Goal: Information Seeking & Learning: Find specific fact

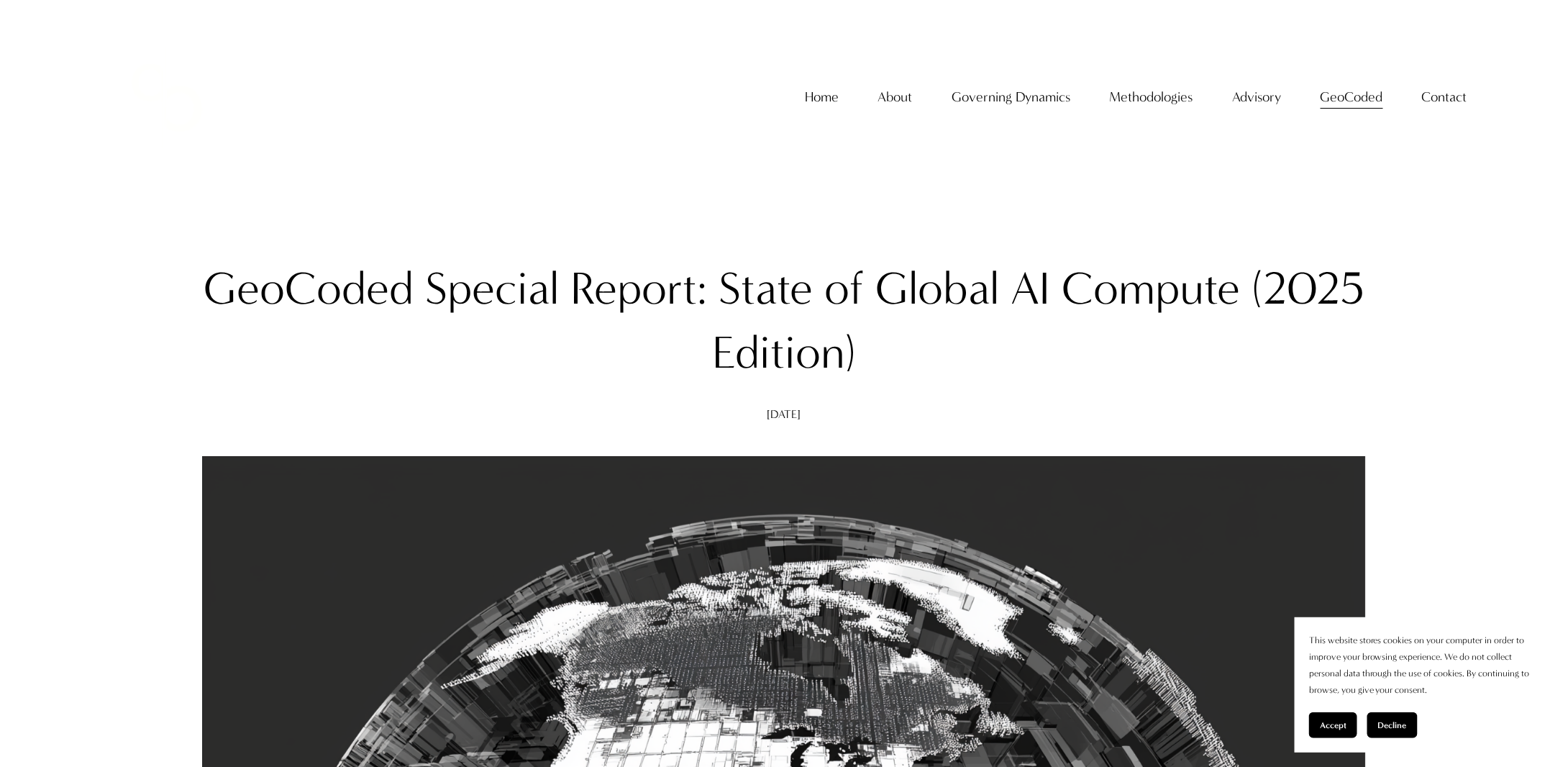
click at [238, 287] on h1 "GeoCoded Special Report: State of Global AI Compute (2025 Edition)" at bounding box center [784, 321] width 1165 height 129
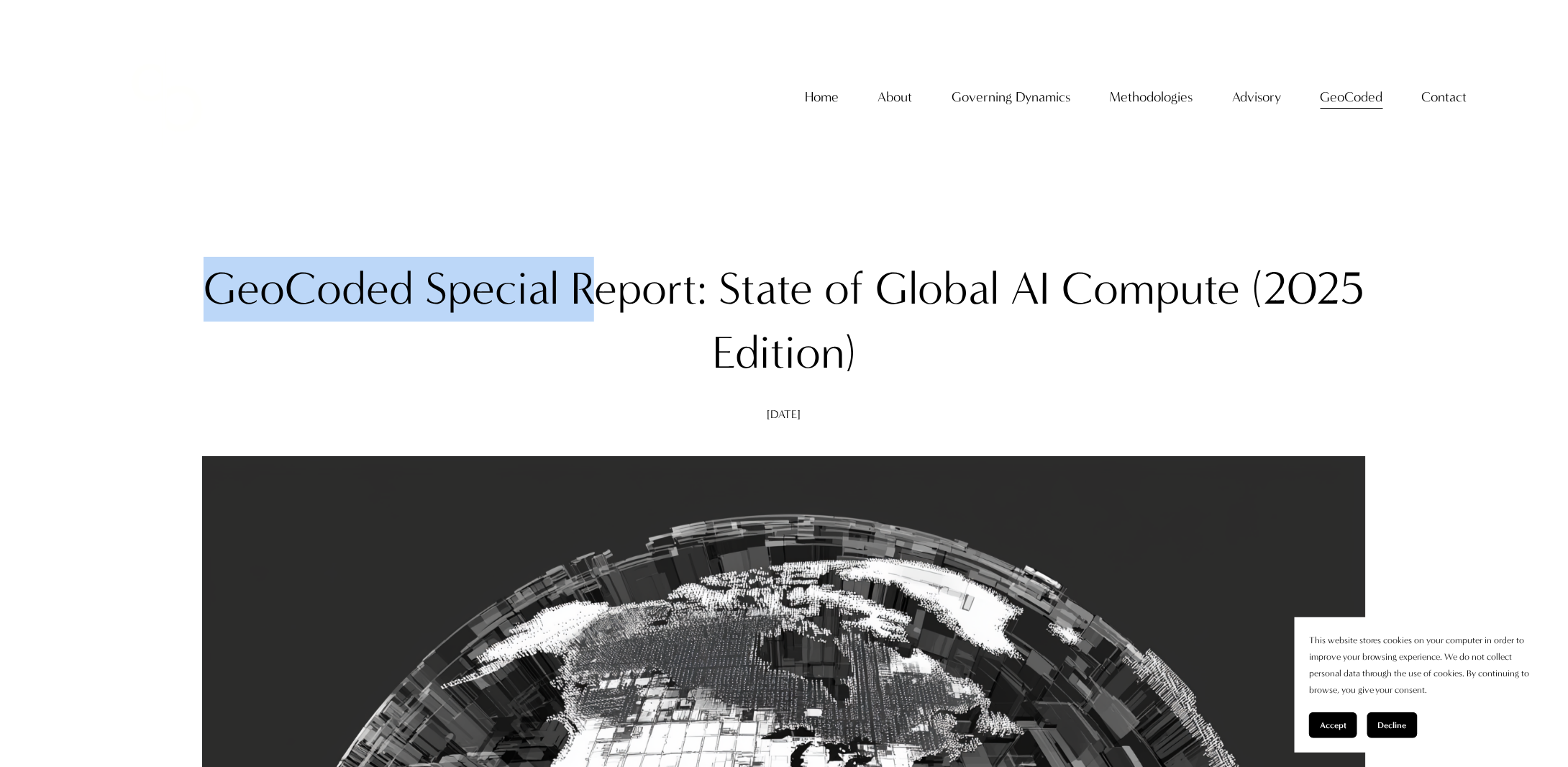
drag, startPoint x: 209, startPoint y: 287, endPoint x: 585, endPoint y: 287, distance: 376.0
click at [585, 287] on h1 "GeoCoded Special Report: State of Global AI Compute (2025 Edition)" at bounding box center [784, 321] width 1165 height 129
copy h1 "GeoCoded Special R"
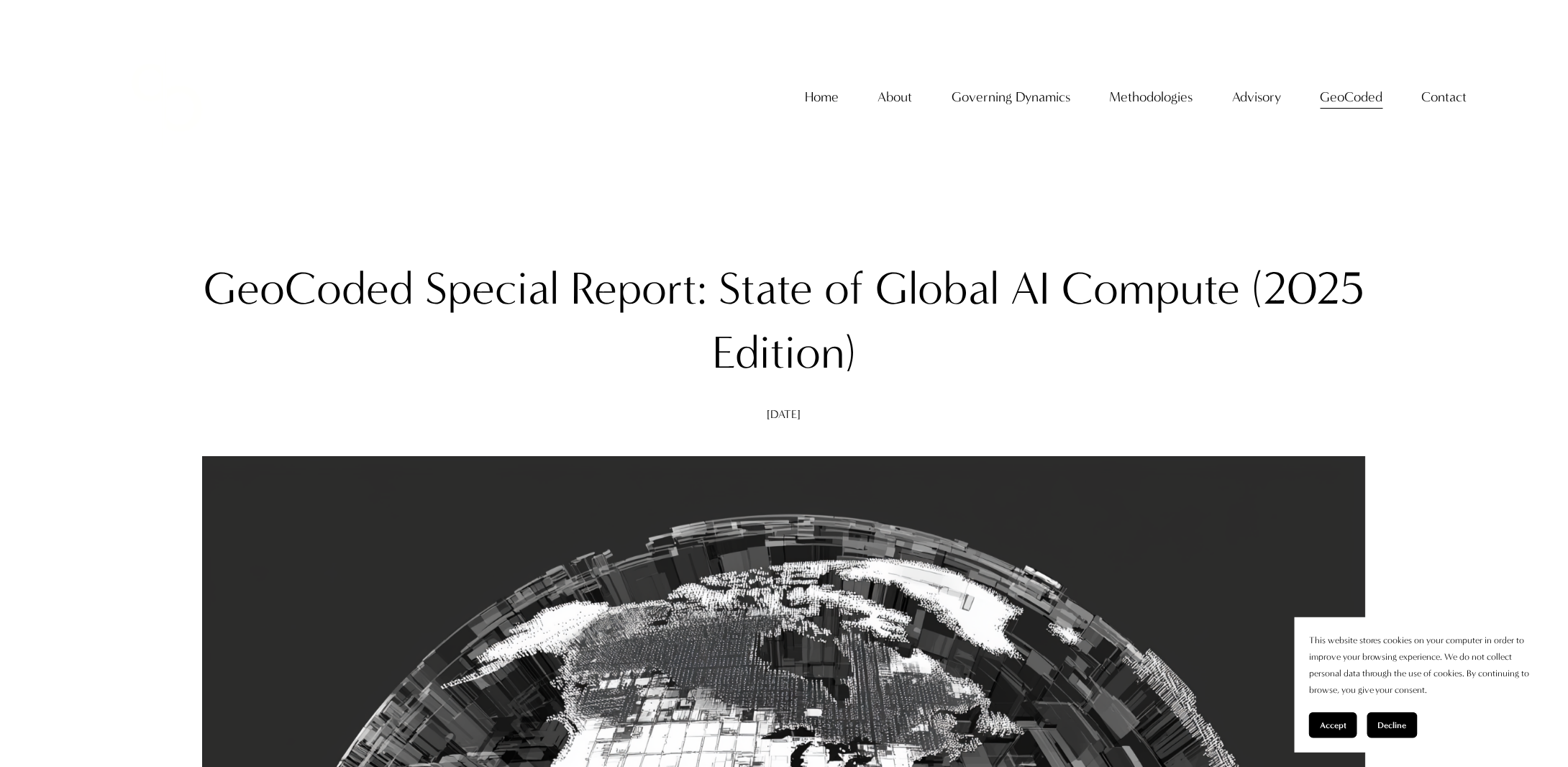
click at [808, 287] on h1 "GeoCoded Special Report: State of Global AI Compute (2025 Edition)" at bounding box center [784, 321] width 1165 height 129
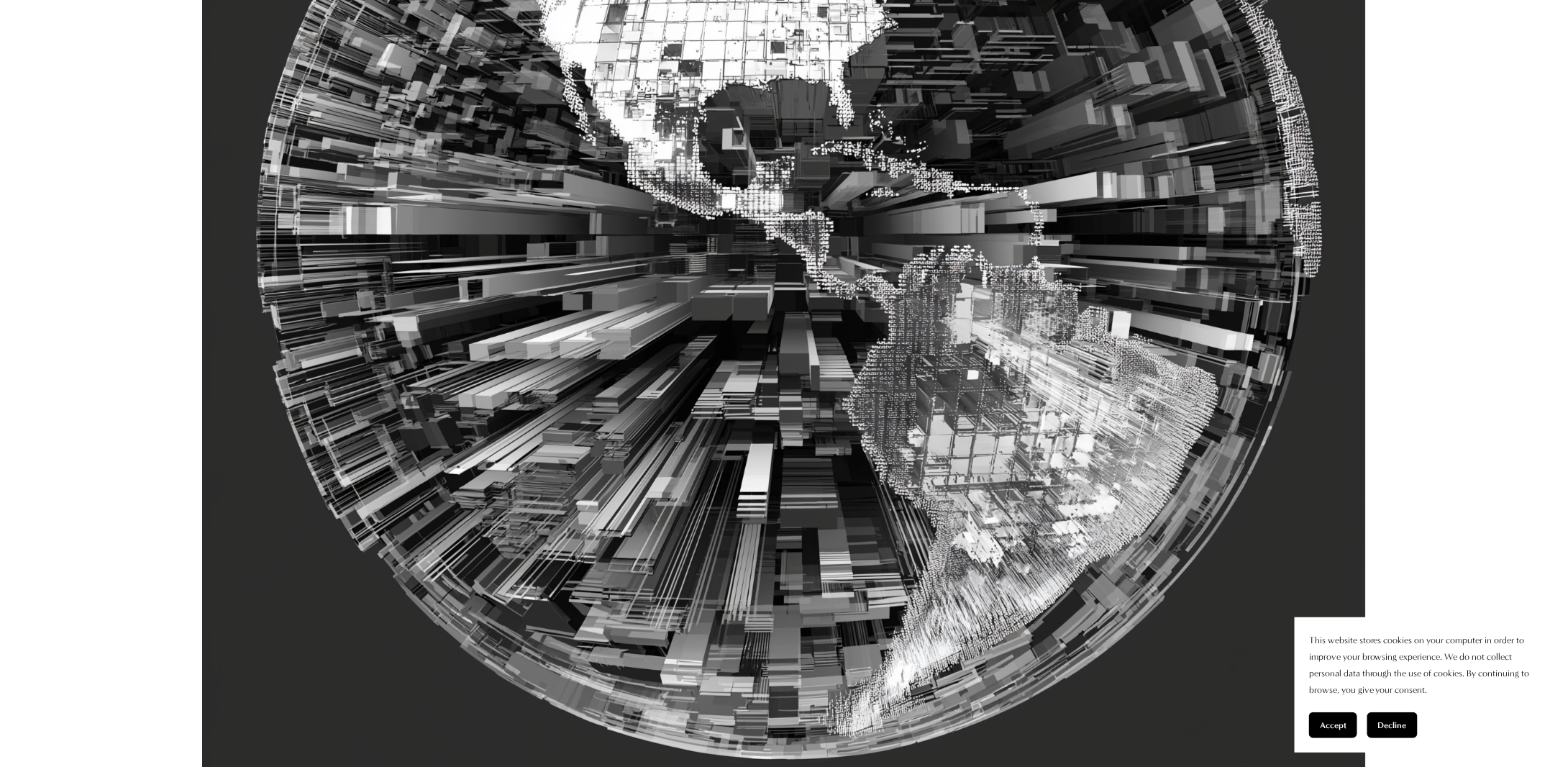
scroll to position [1079, 0]
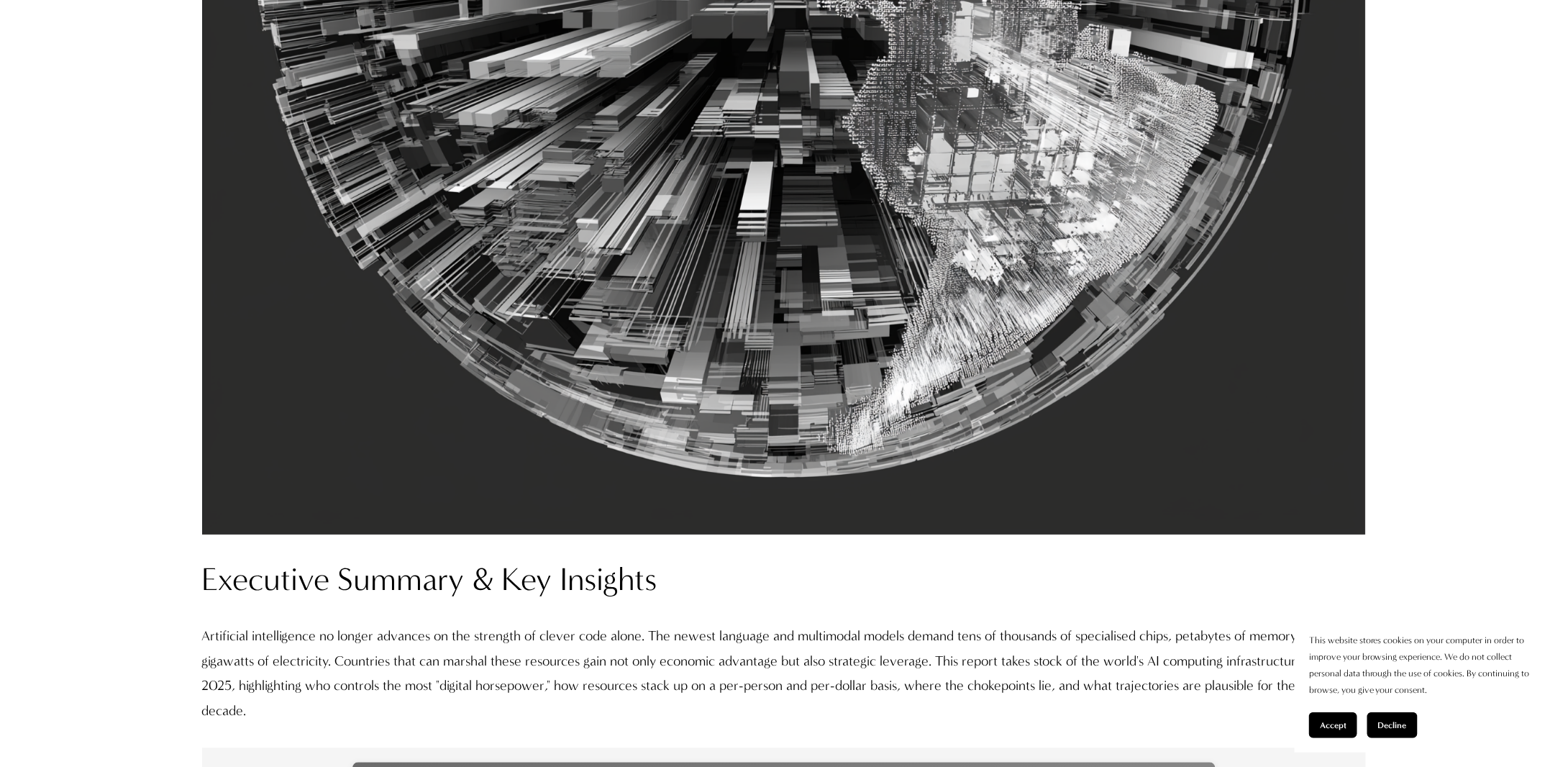
click at [1333, 731] on button "Accept" at bounding box center [1334, 725] width 48 height 26
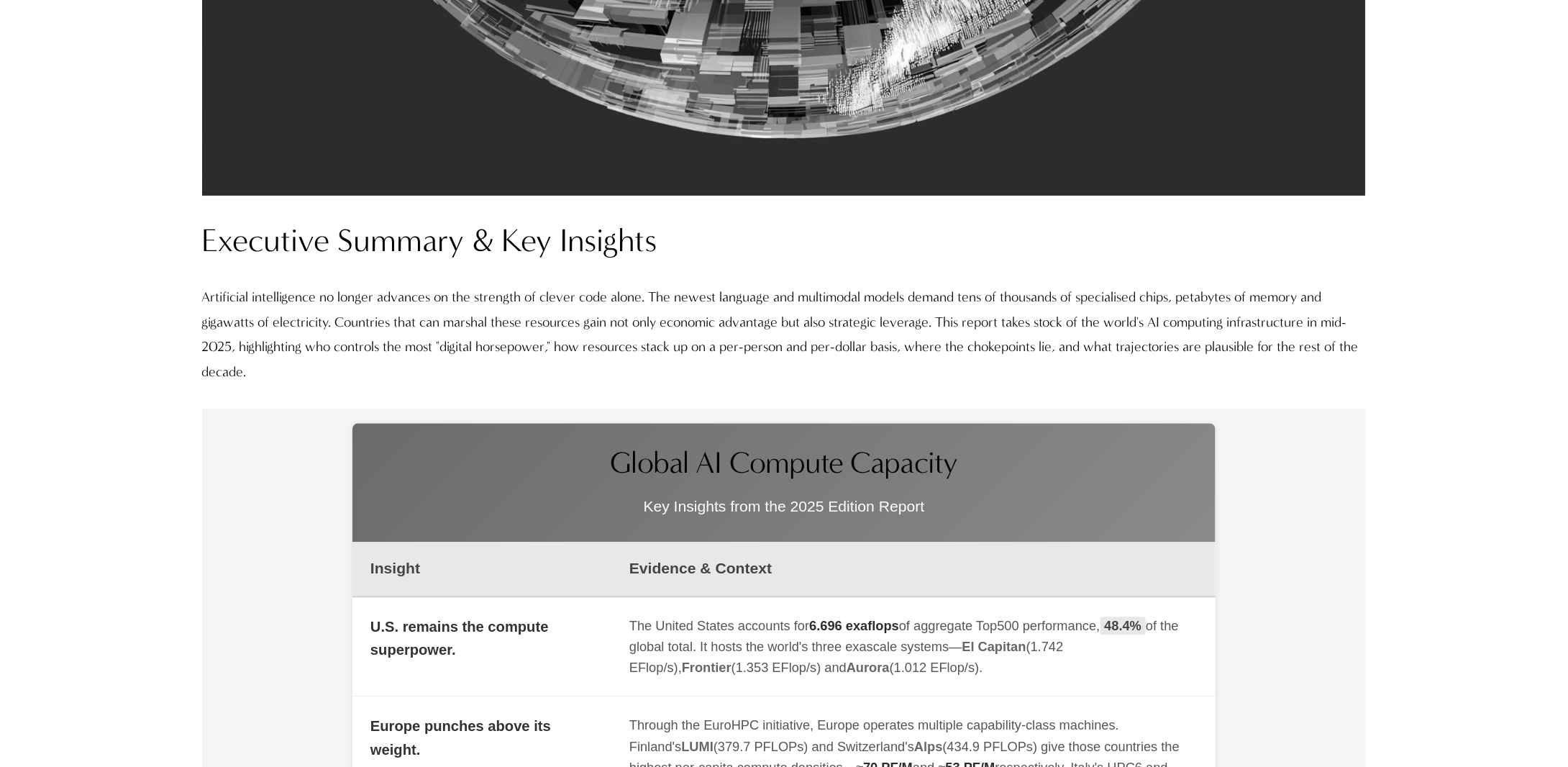
scroll to position [1727, 0]
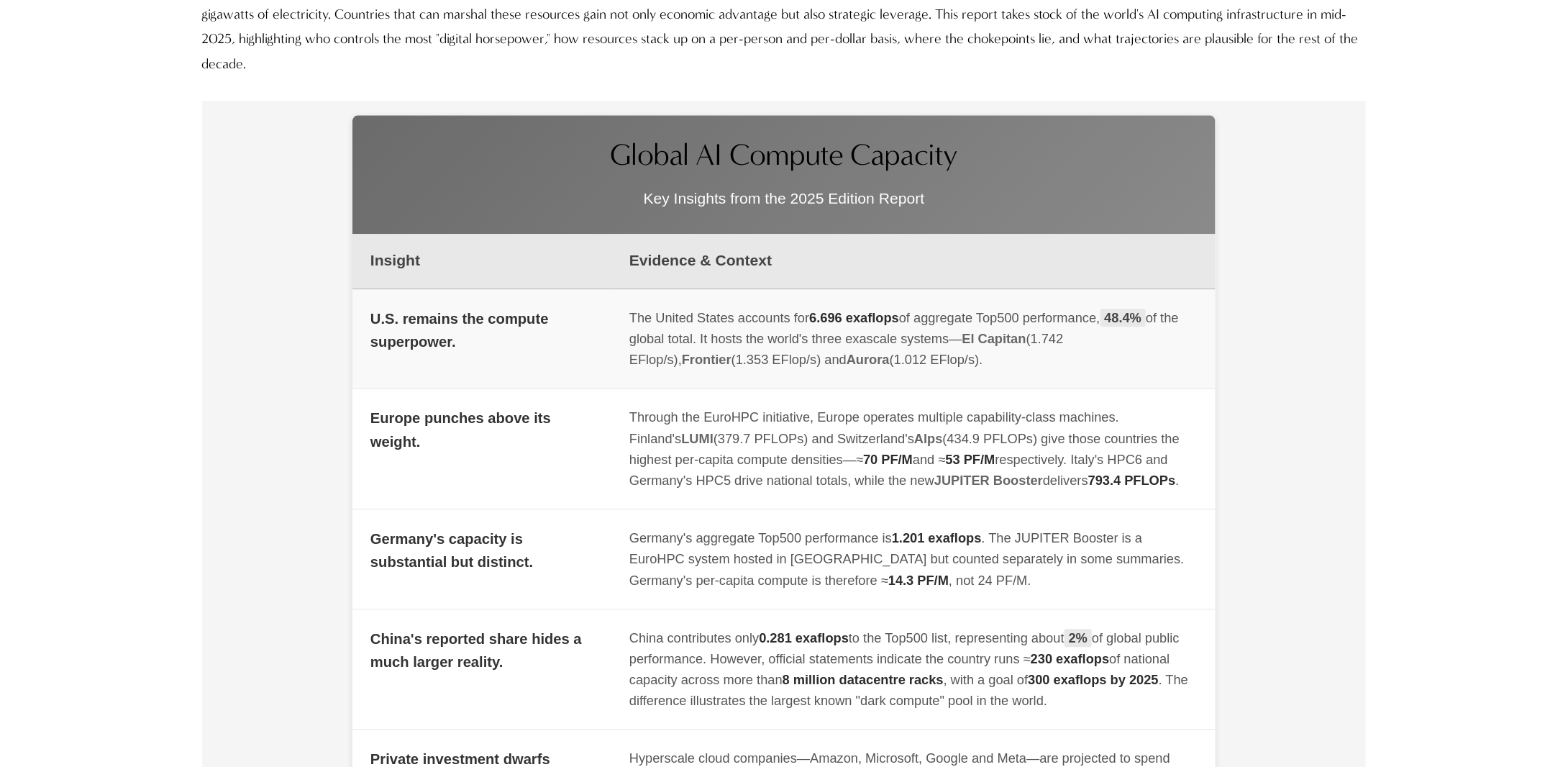
drag, startPoint x: 976, startPoint y: 314, endPoint x: 1103, endPoint y: 313, distance: 127.0
click at [1103, 313] on div "The United States accounts for 6.696 exaflops of aggregate Top500 performance, …" at bounding box center [913, 339] width 568 height 63
copy div "Top500 performance,"
drag, startPoint x: 632, startPoint y: 345, endPoint x: 692, endPoint y: 340, distance: 60.2
click at [692, 340] on div "The United States accounts for 6.696 exaflops of aggregate Top500 performance, …" at bounding box center [913, 339] width 568 height 63
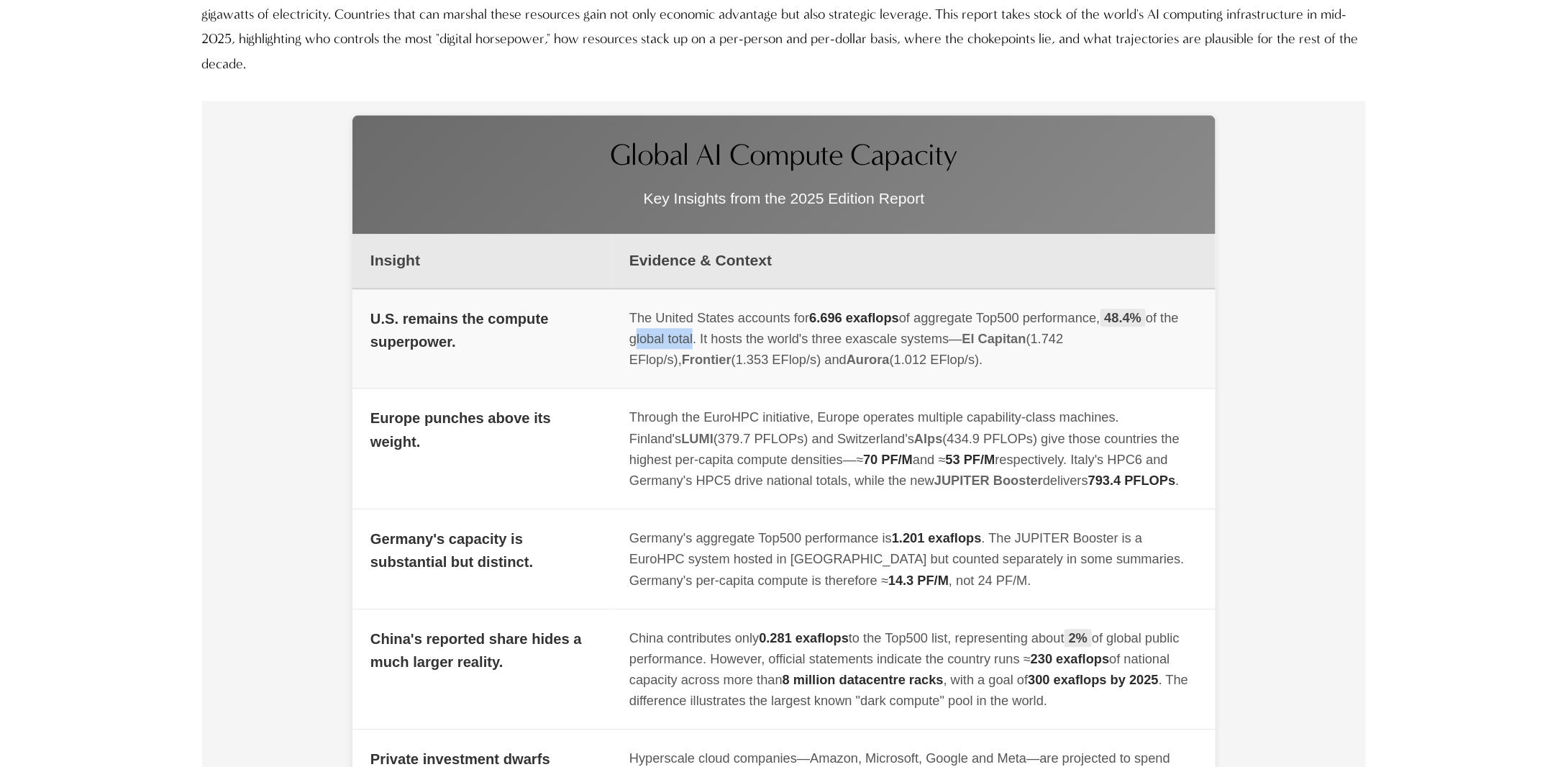
copy div "global tota"
click at [743, 456] on div "Through the EuroHPC initiative, Europe operates multiple capability-class machi…" at bounding box center [913, 448] width 568 height 85
drag, startPoint x: 628, startPoint y: 319, endPoint x: 942, endPoint y: 361, distance: 316.8
click at [942, 361] on td "The United States accounts for 6.696 exaflops of aggregate Top500 performance, …" at bounding box center [914, 338] width 604 height 100
copy div "The United States accounts for 6.696 exaflops of aggregate Top500 performance, …"
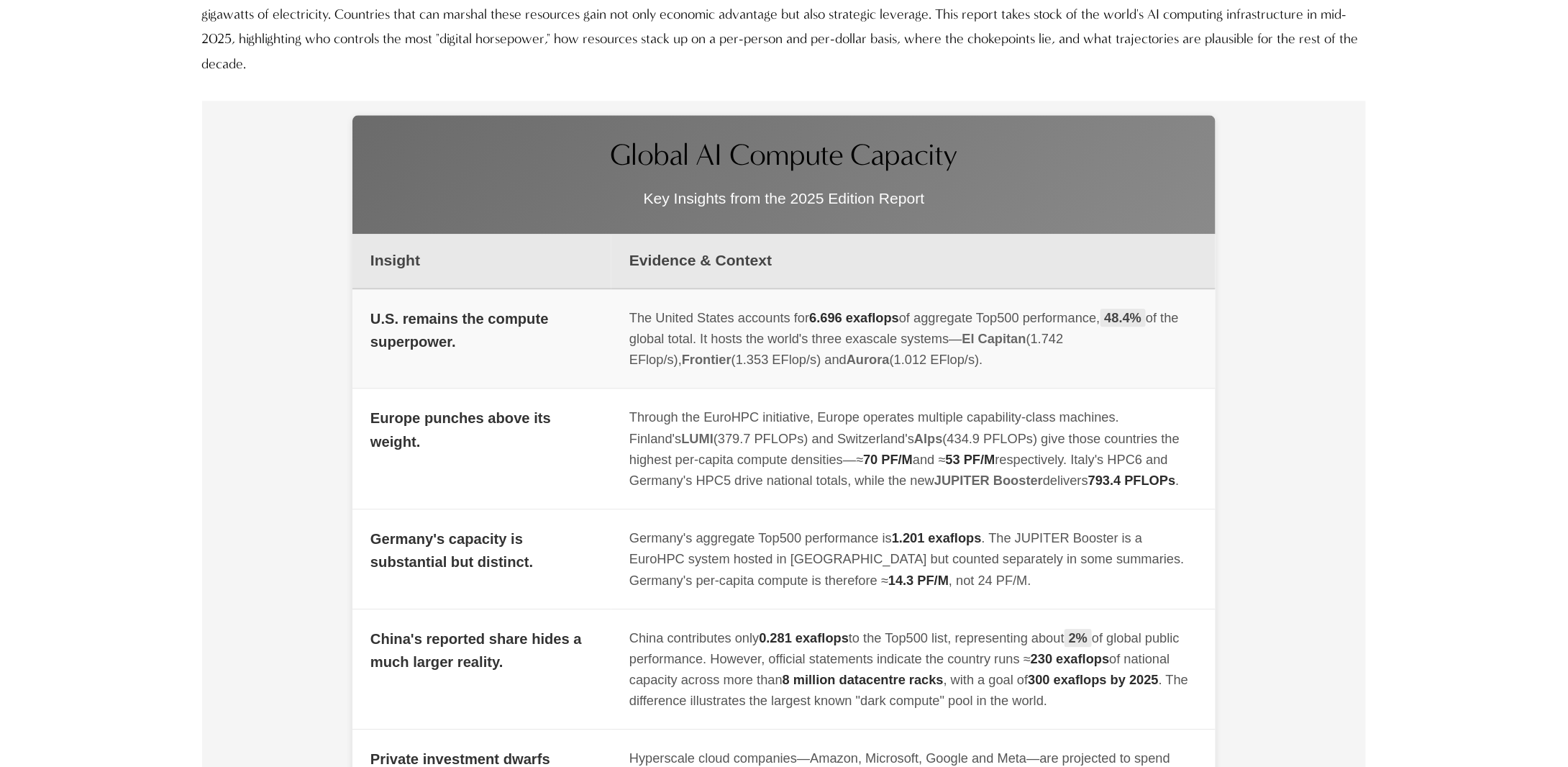
scroll to position [1799, 0]
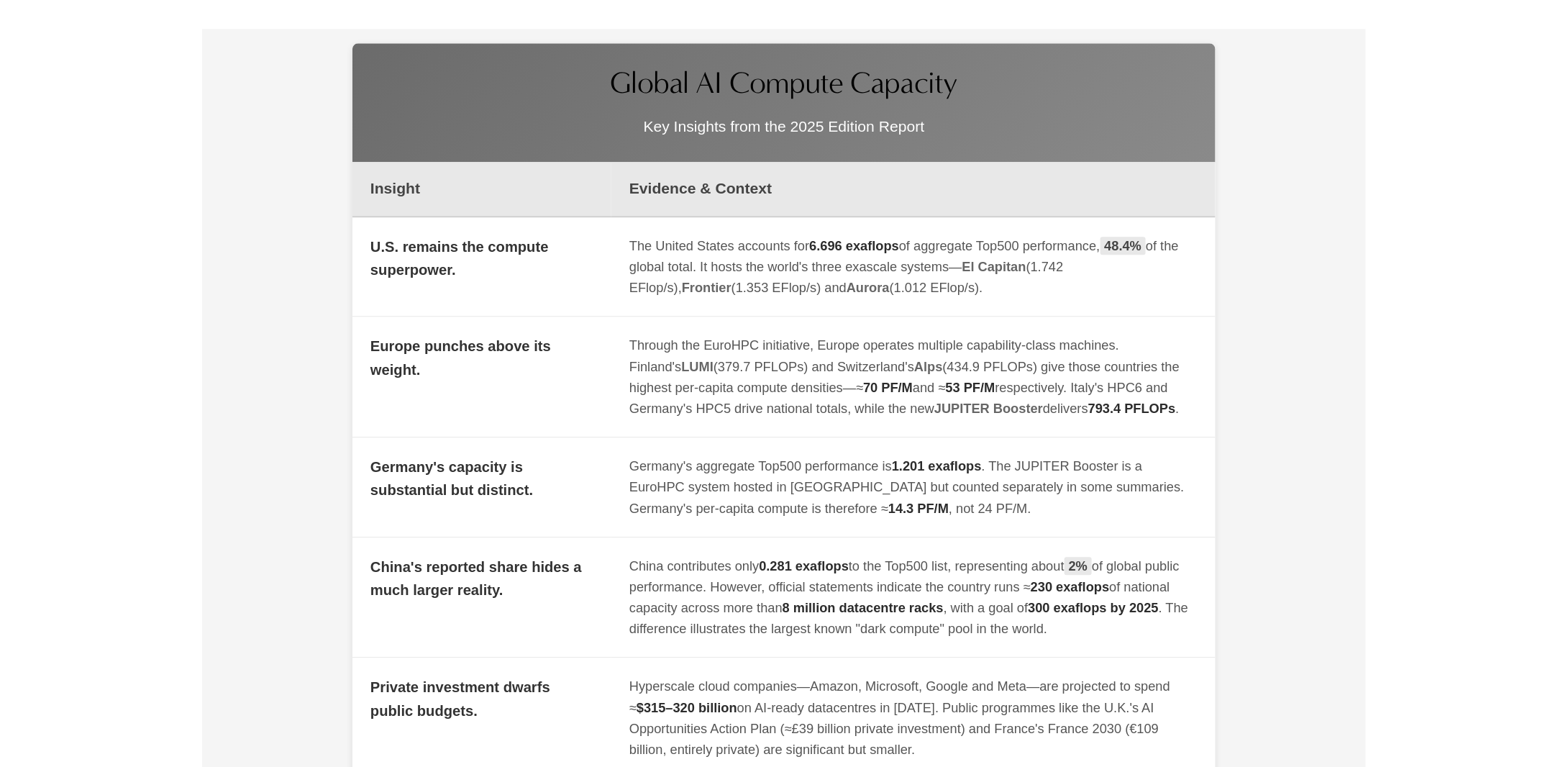
click at [876, 296] on div at bounding box center [876, 296] width 0 height 0
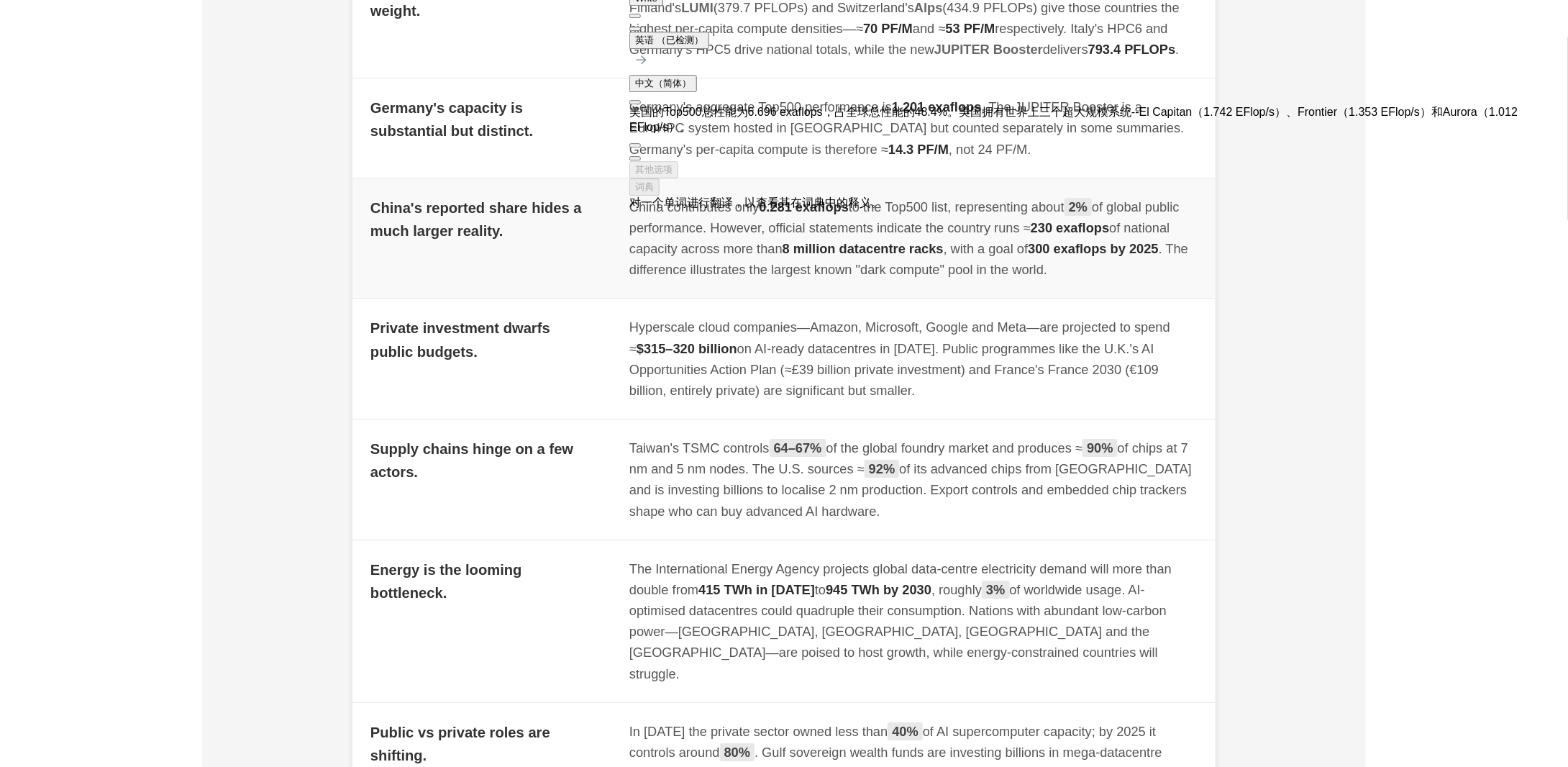
scroll to position [2159, 0]
click at [842, 283] on td "China contributes only 0.281 exaflops to the Top500 list, representing about 2%…" at bounding box center [914, 237] width 604 height 121
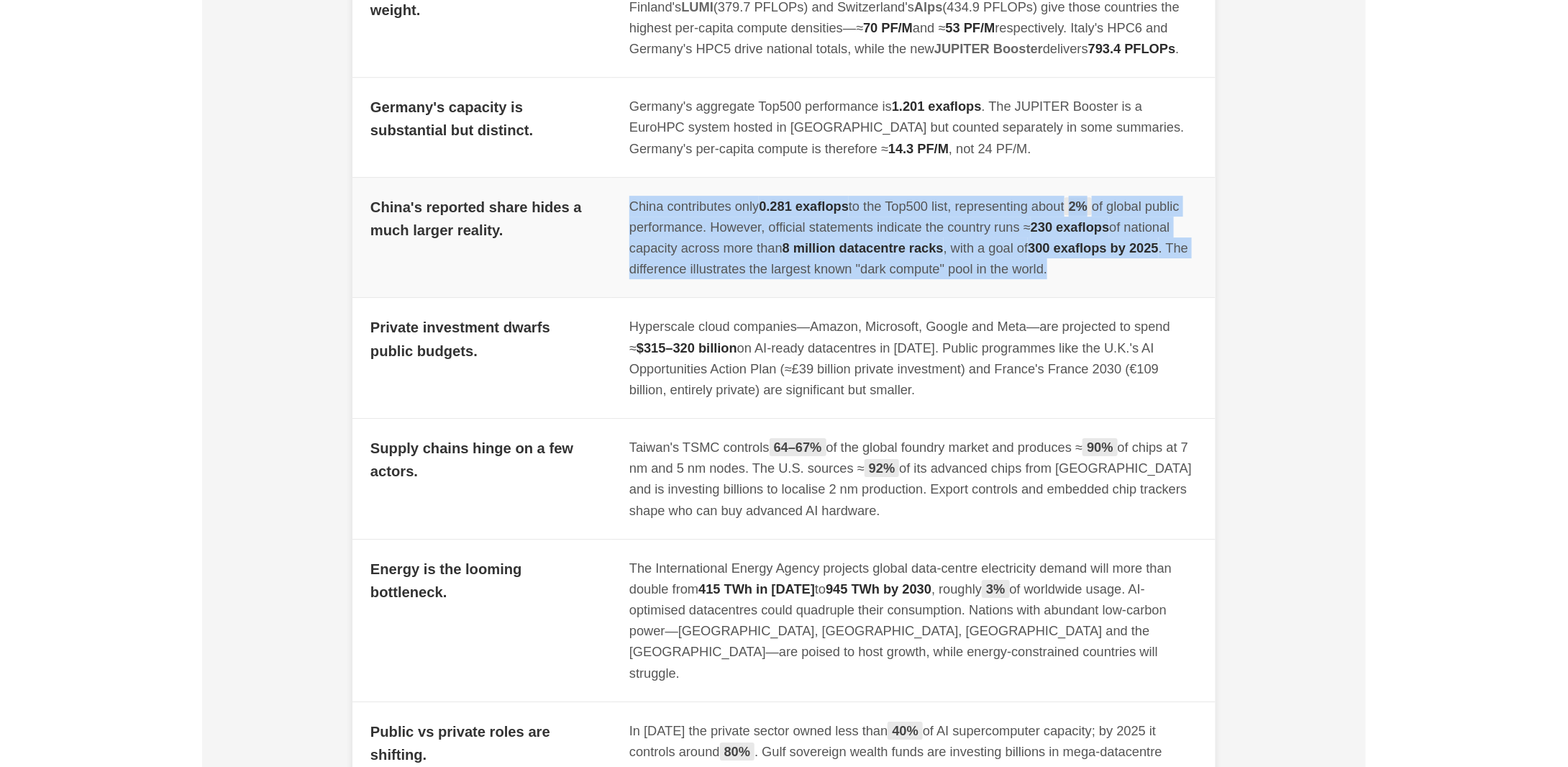
drag, startPoint x: 1132, startPoint y: 272, endPoint x: 564, endPoint y: 221, distance: 570.3
click at [564, 221] on tr "China's reported share hides a much larger reality. China contributes only 0.28…" at bounding box center [784, 237] width 863 height 121
copy tr "China contributes only 0.281 exaflops to the Top500 list, representing about 2%…"
click at [496, 173] on div at bounding box center [496, 173] width 0 height 0
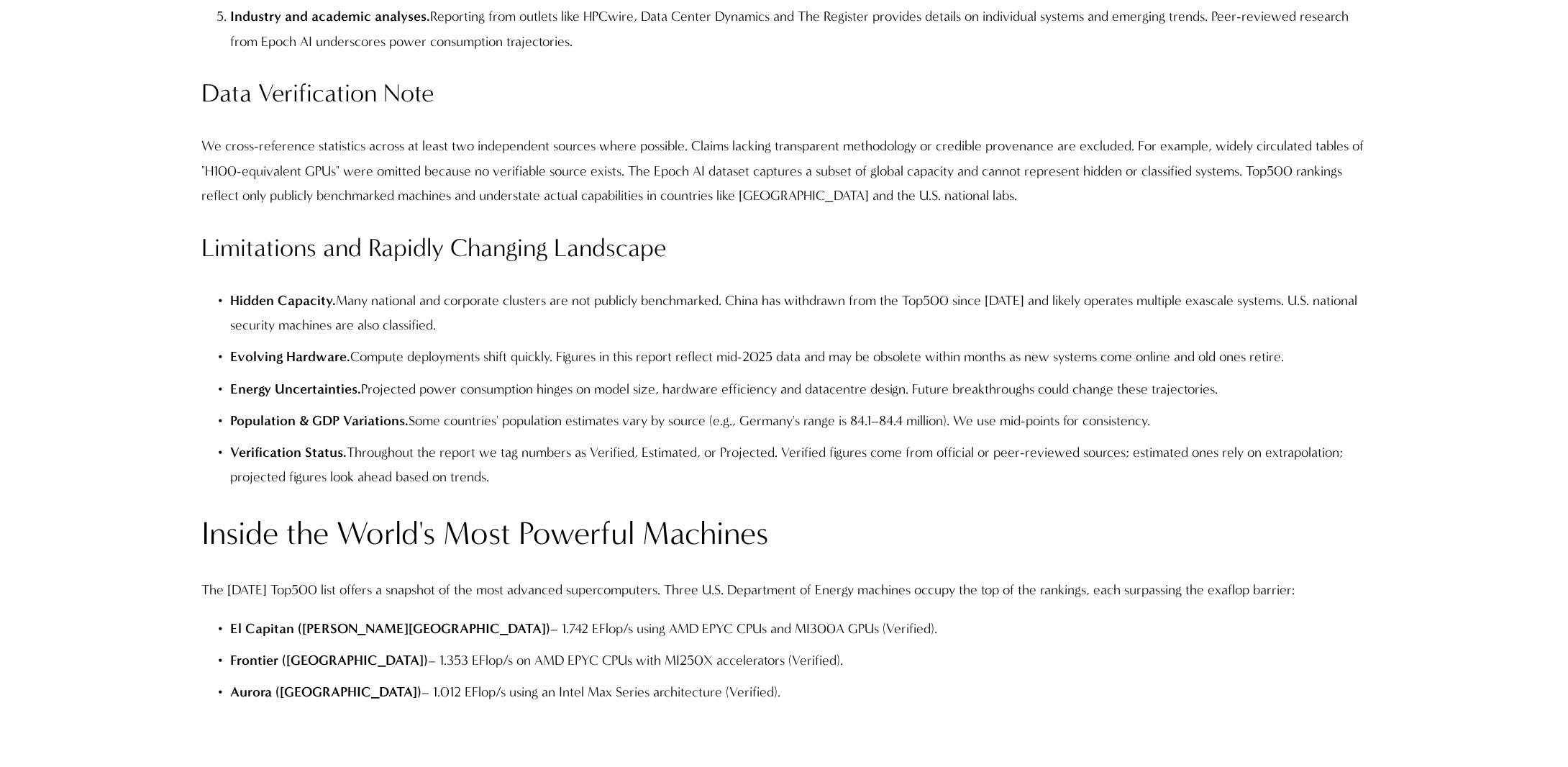
scroll to position [3598, 0]
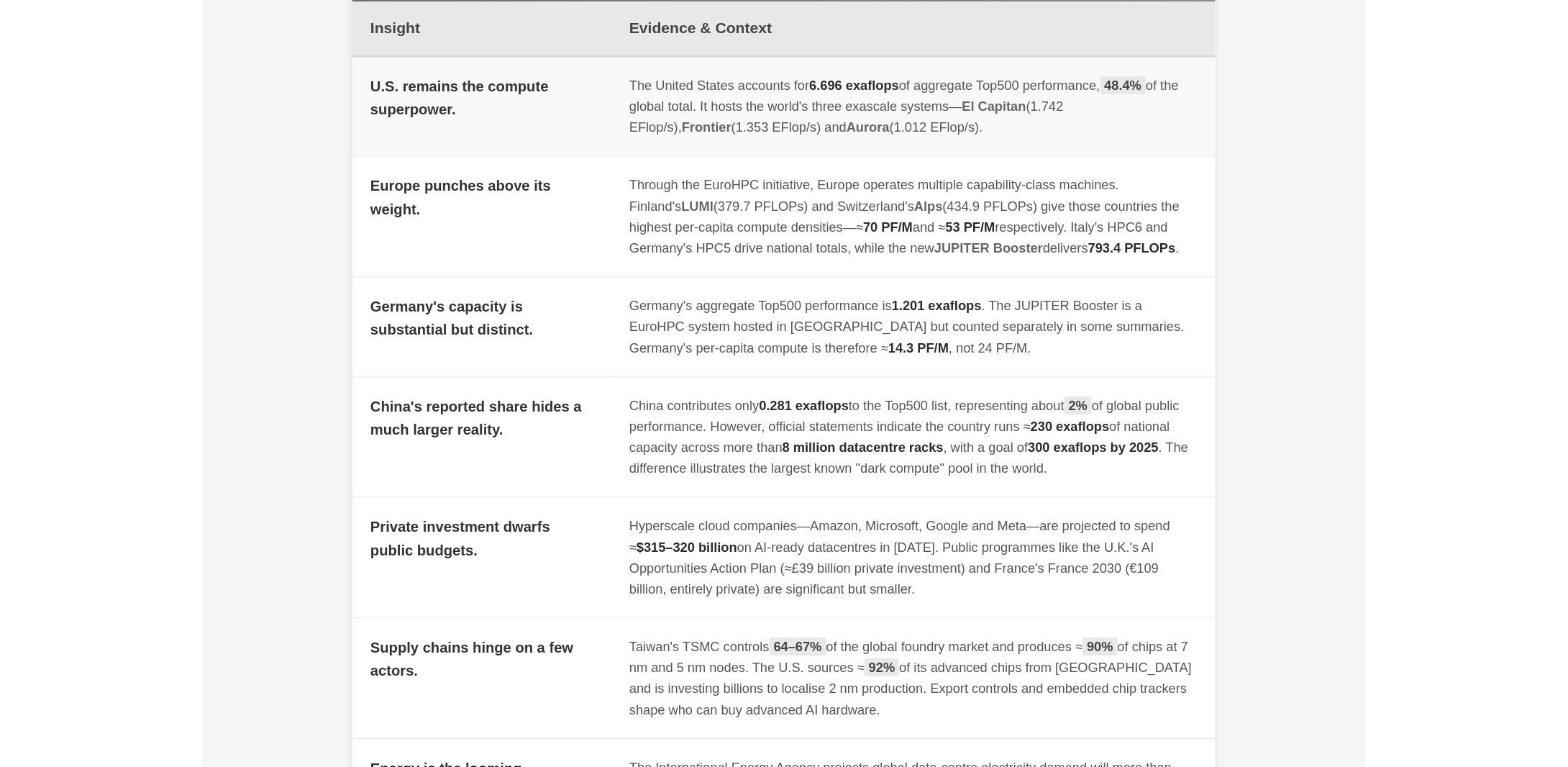
scroll to position [1943, 0]
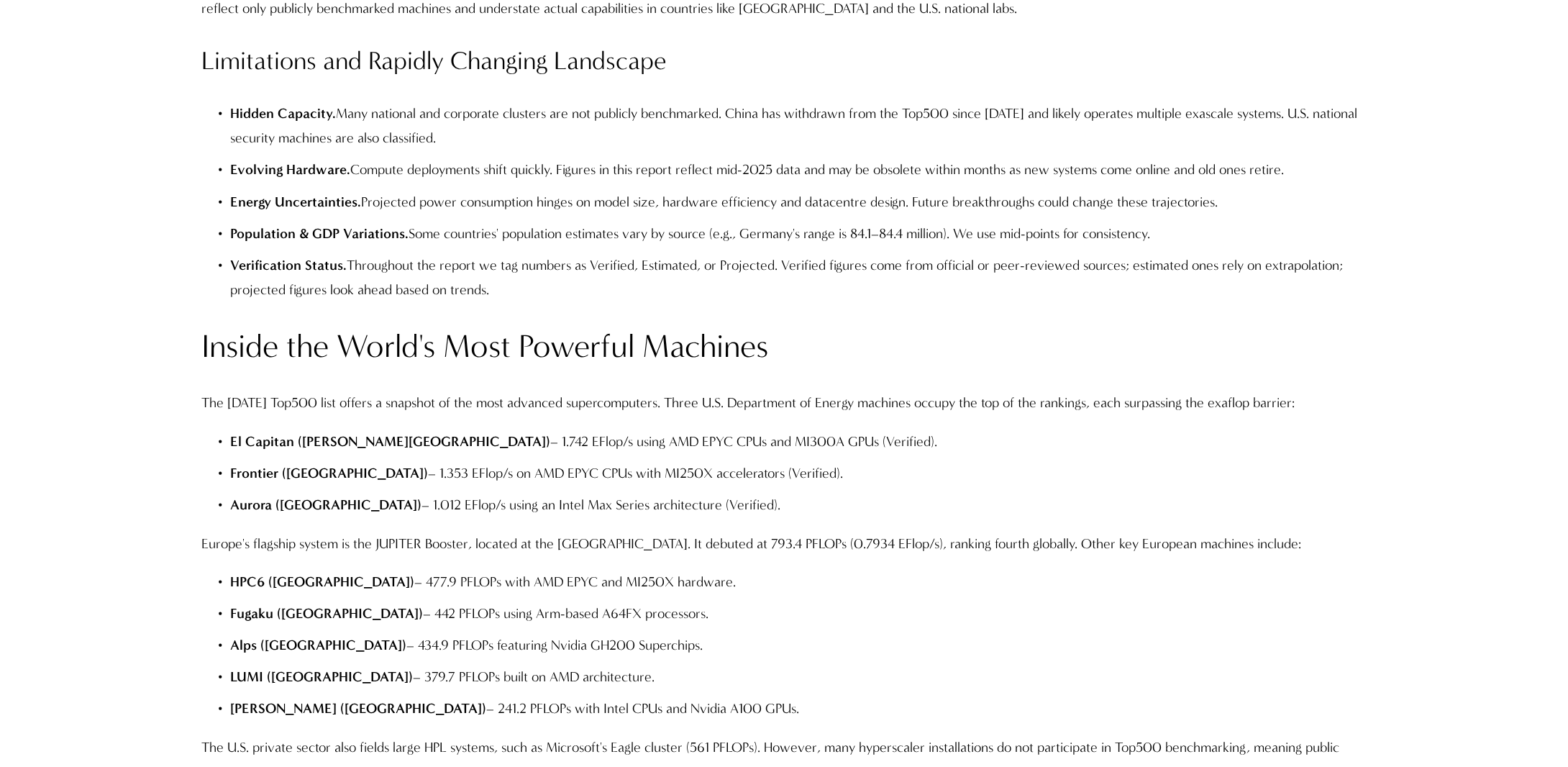
scroll to position [3598, 0]
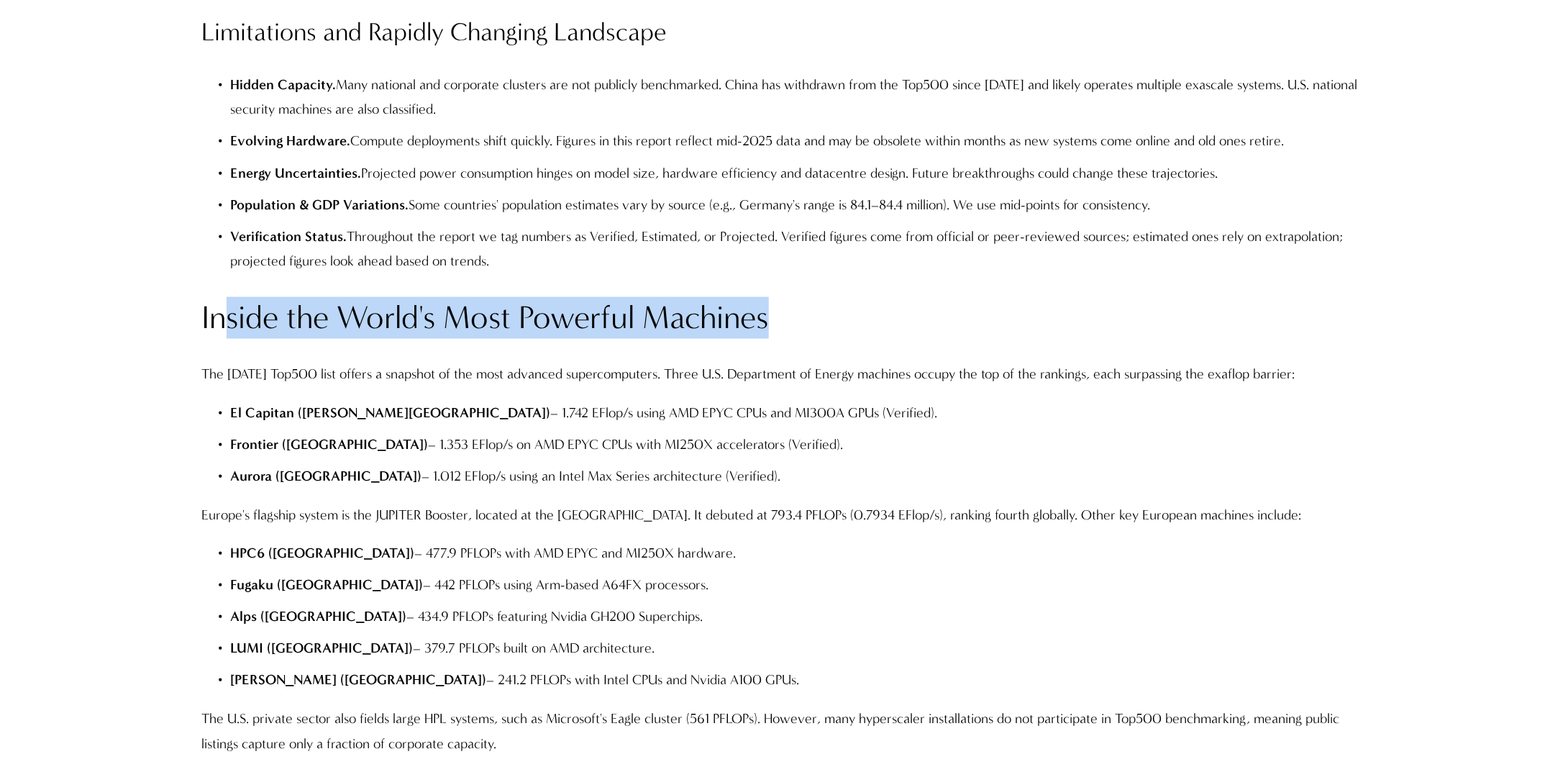
drag, startPoint x: 387, startPoint y: 282, endPoint x: 968, endPoint y: 282, distance: 581.0
click at [968, 298] on h2 "Inside the World's Most Powerful Machines" at bounding box center [784, 318] width 1165 height 42
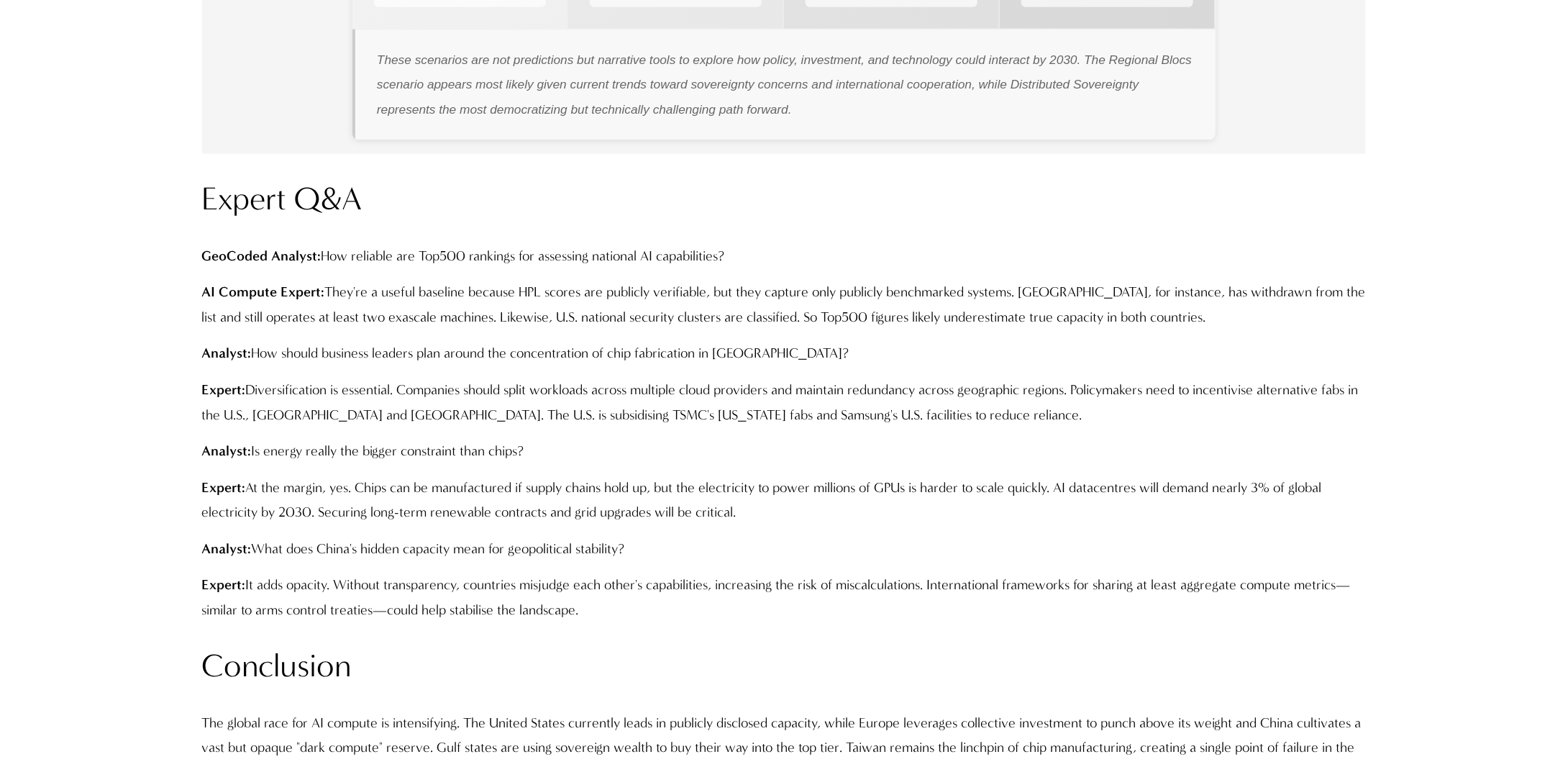
scroll to position [14249, 0]
